Goal: Find specific page/section: Find specific page/section

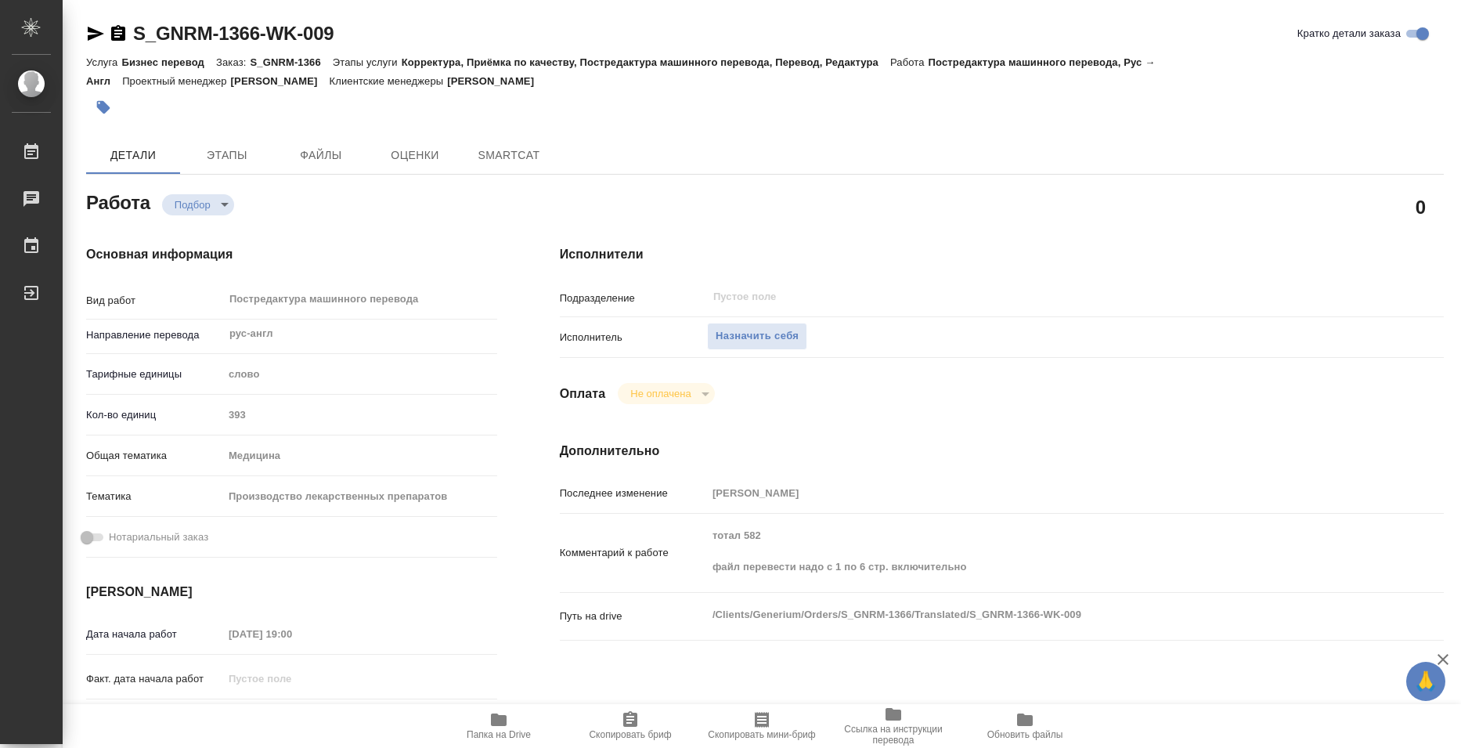
type textarea "x"
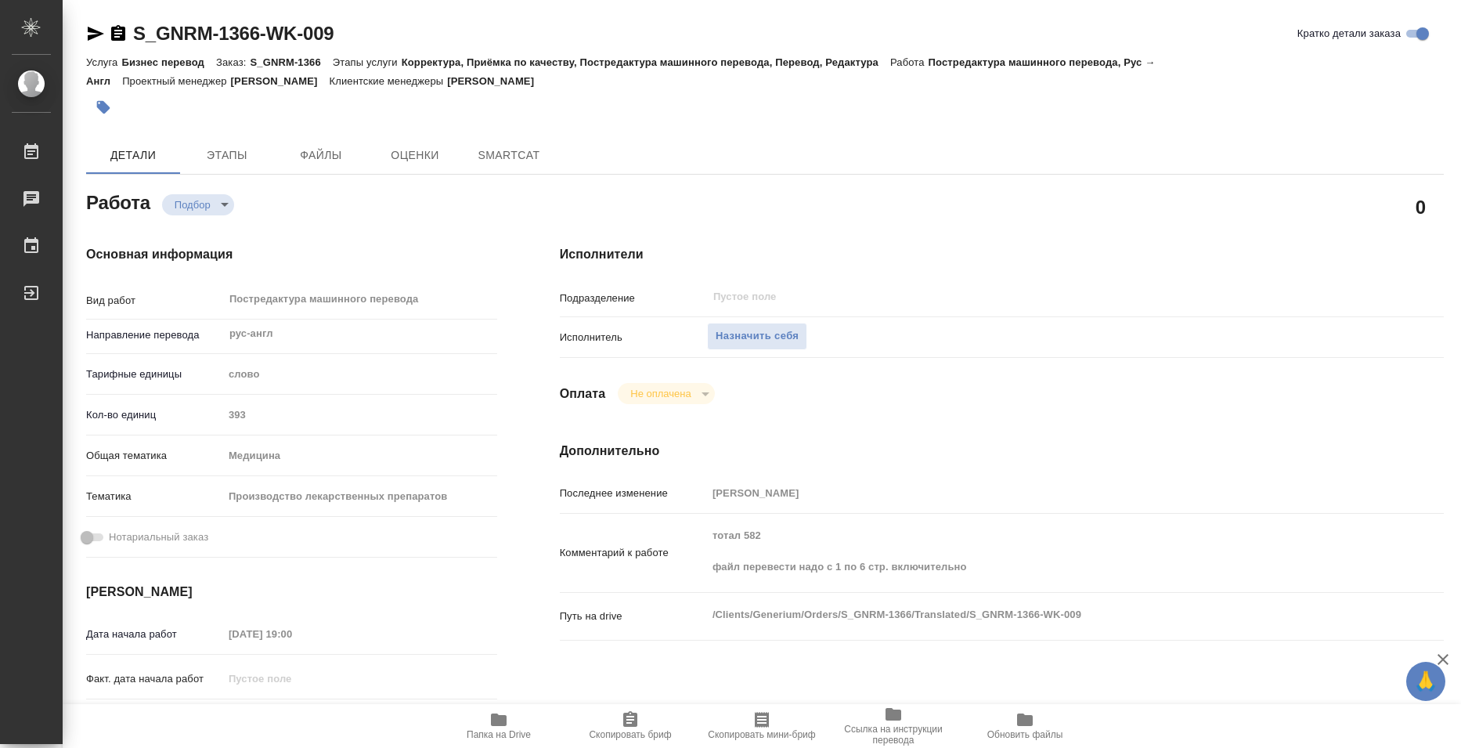
type textarea "x"
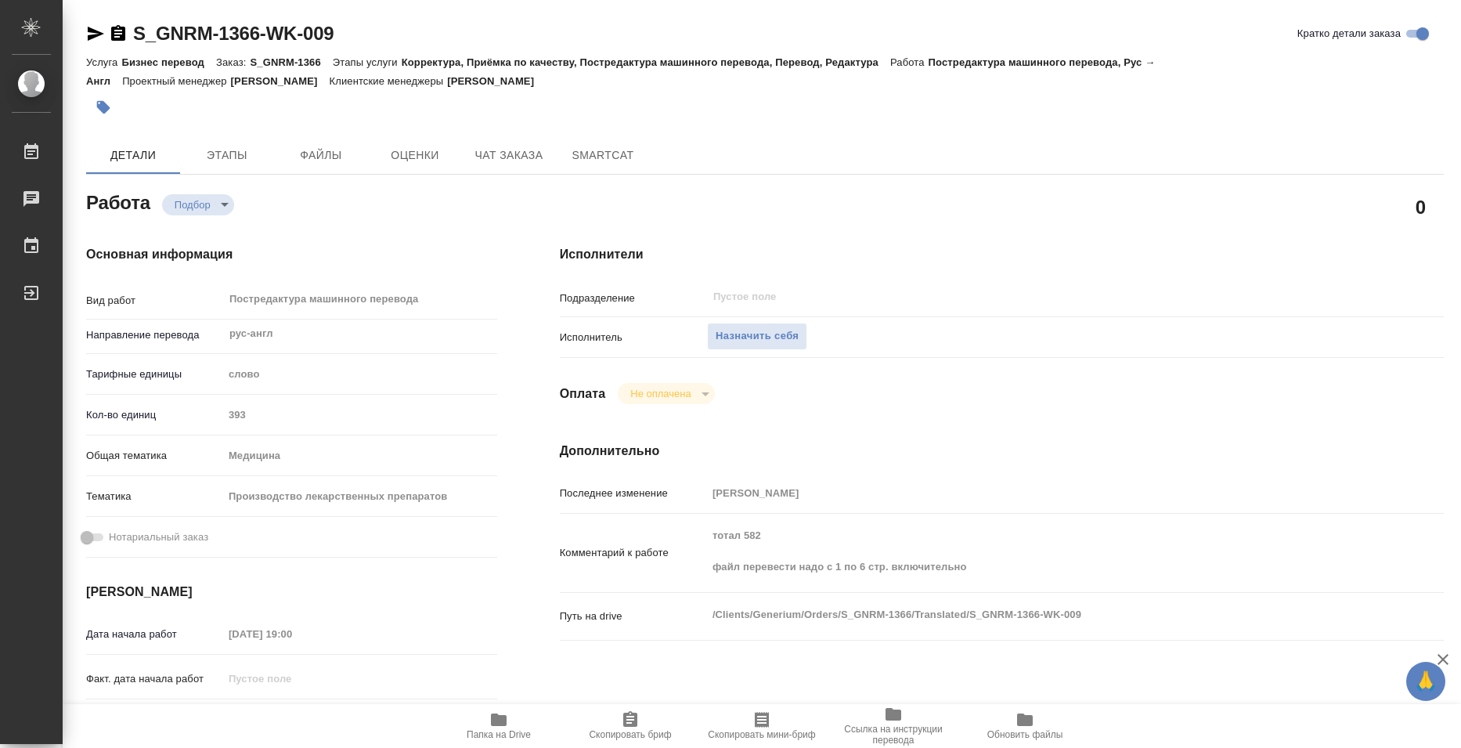
type textarea "x"
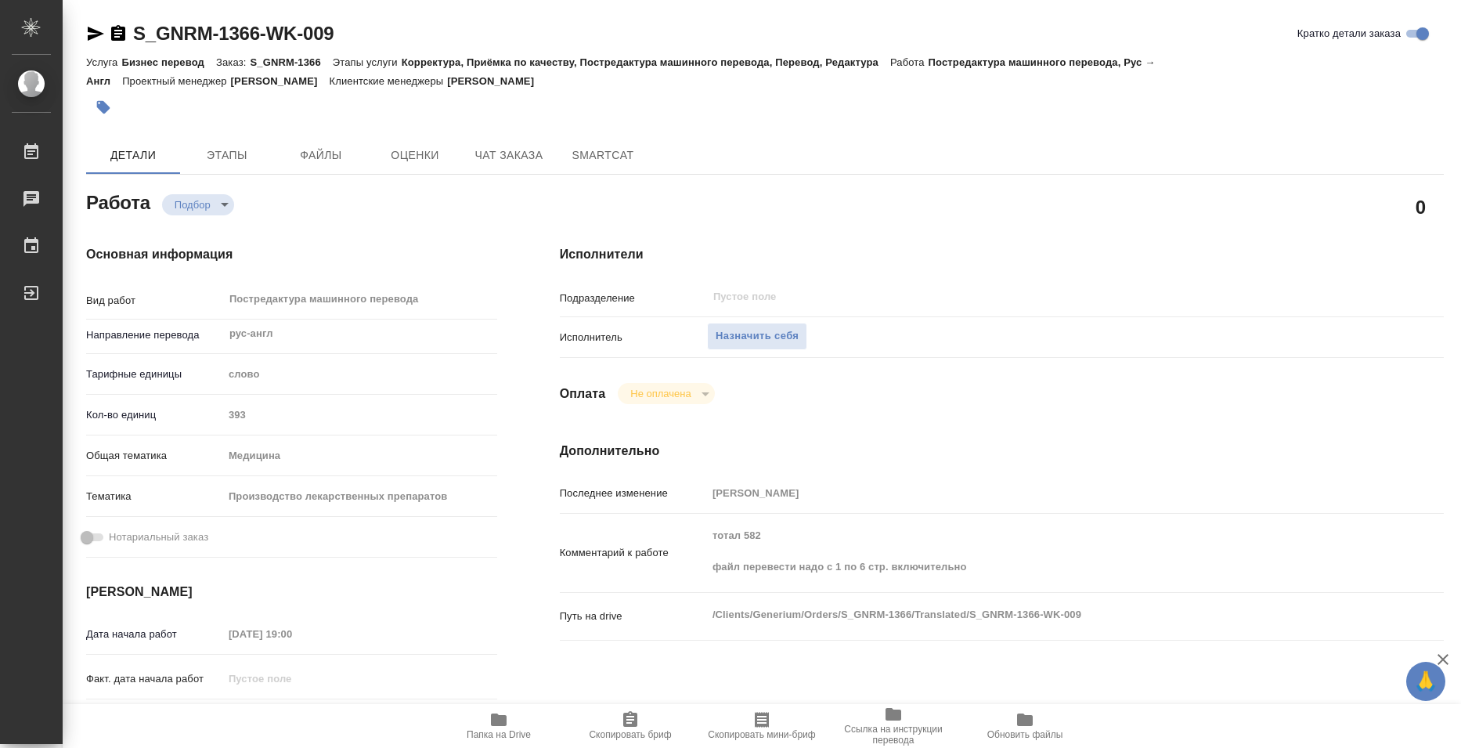
type textarea "x"
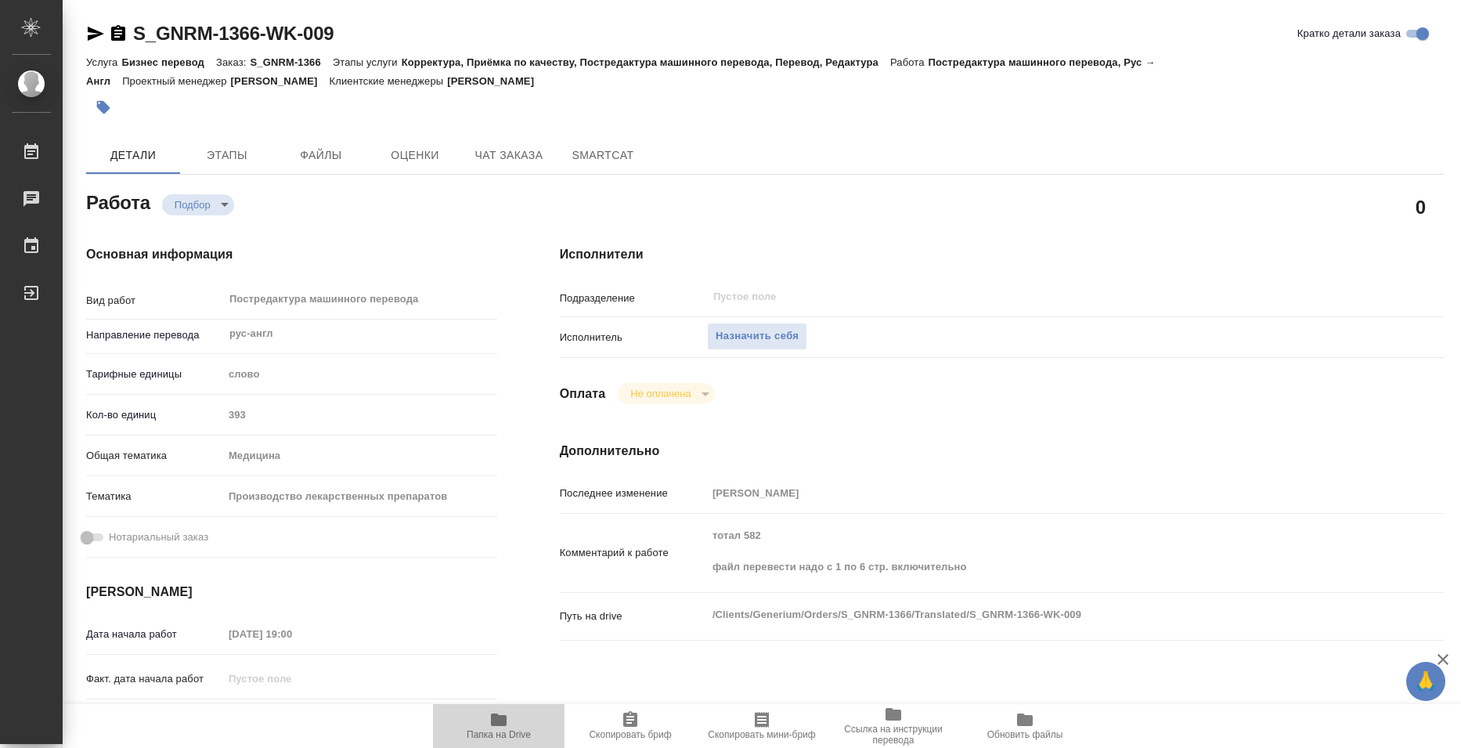
click at [488, 723] on span "Папка на Drive" at bounding box center [498, 725] width 113 height 30
